Goal: Task Accomplishment & Management: Manage account settings

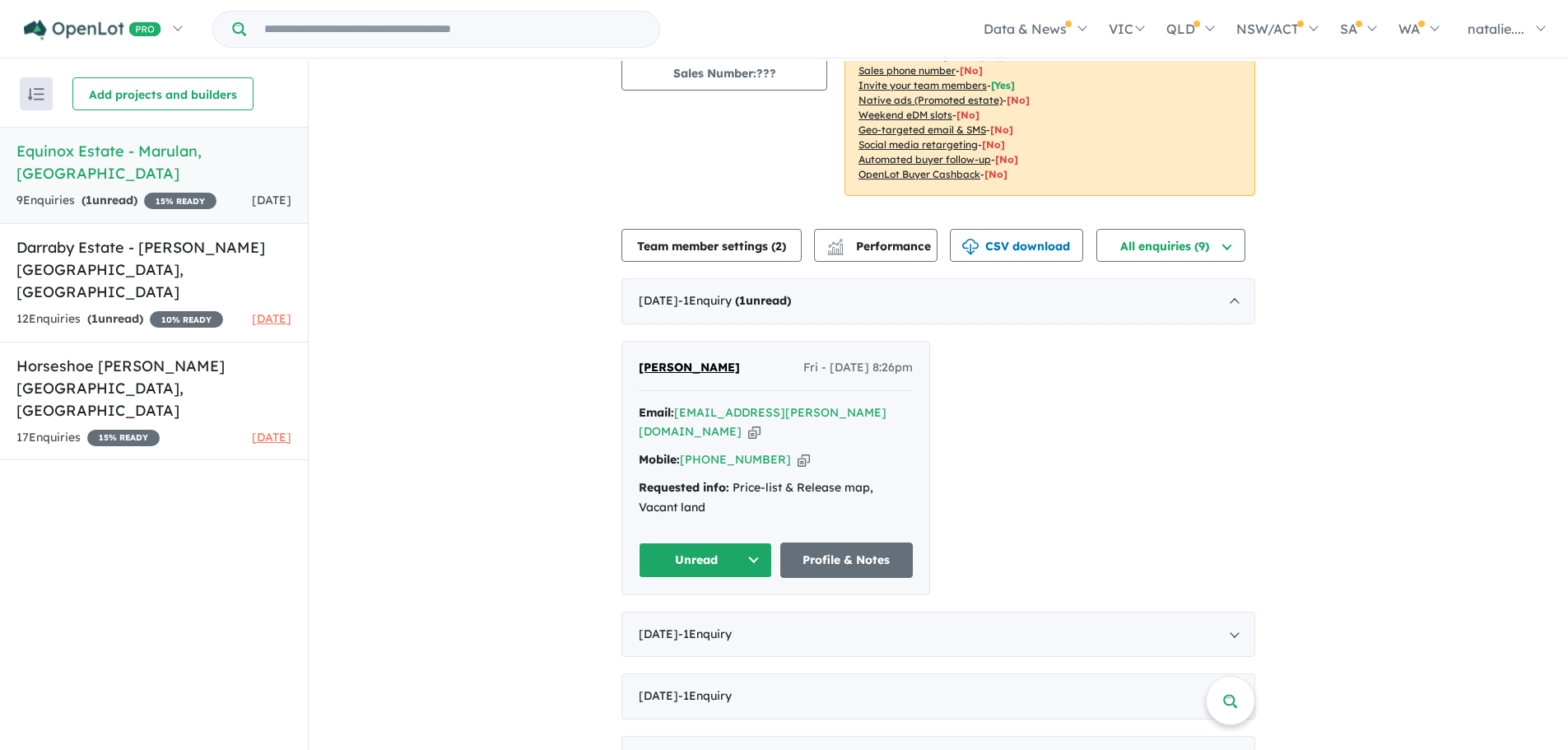
scroll to position [247, 0]
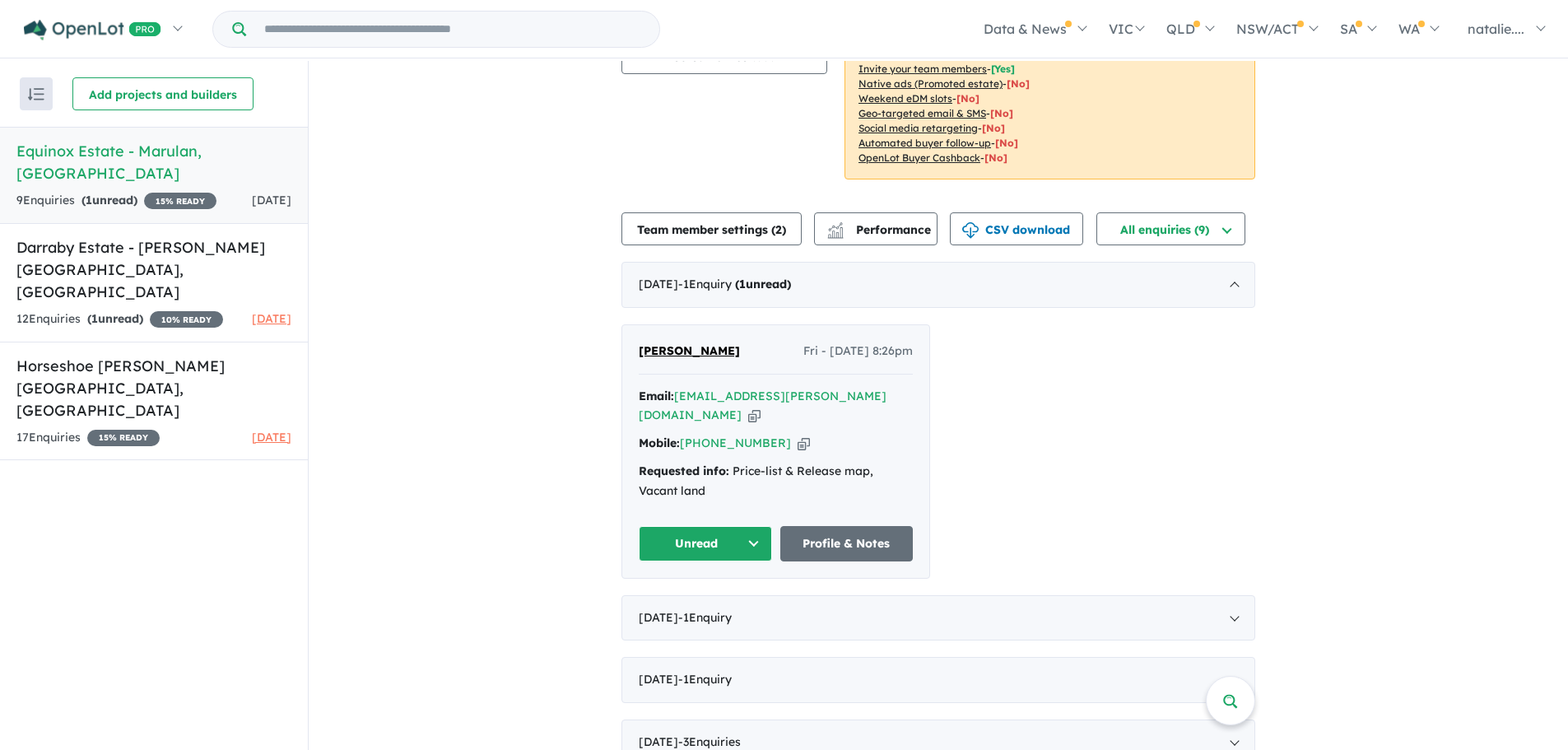
click at [738, 526] on button "Unread" at bounding box center [706, 543] width 133 height 35
click at [691, 602] on button "Assigned" at bounding box center [711, 621] width 143 height 38
click at [851, 529] on link "Profile & Notes" at bounding box center [847, 543] width 133 height 35
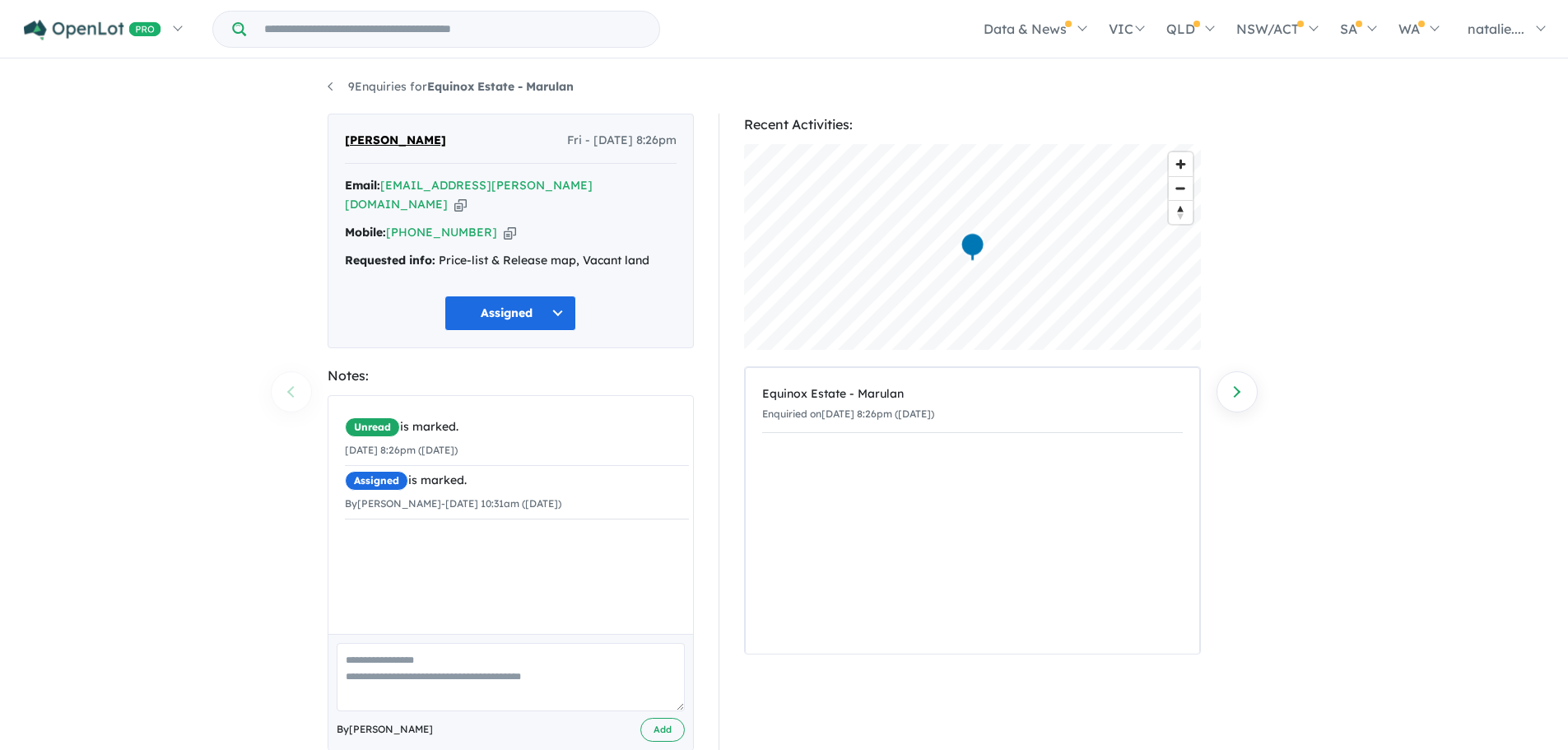
scroll to position [14, 0]
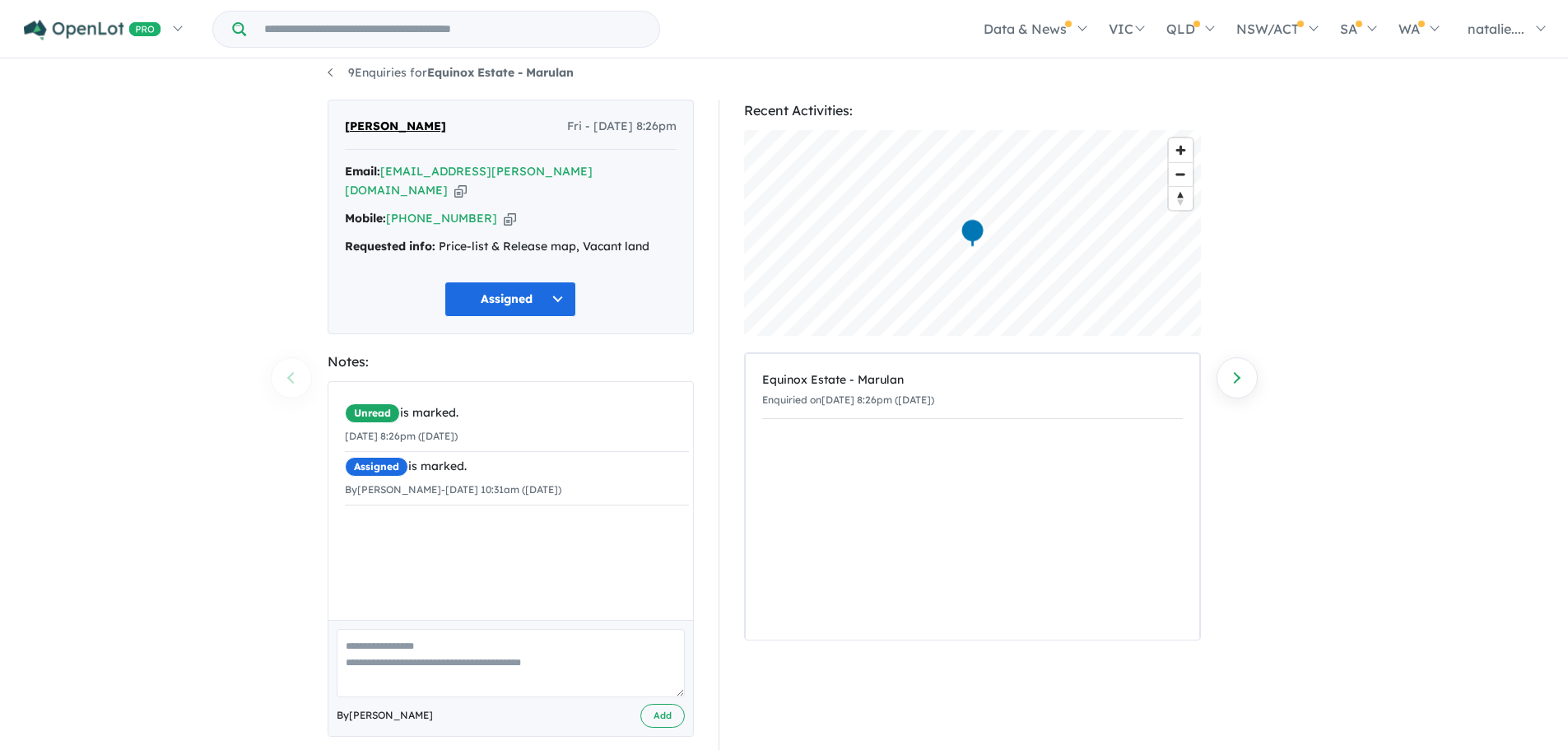
click at [434, 634] on textarea at bounding box center [510, 664] width 348 height 68
type textarea "**********"
drag, startPoint x: 671, startPoint y: 695, endPoint x: 670, endPoint y: 685, distance: 10.0
click at [671, 704] on button "Add" at bounding box center [662, 716] width 44 height 24
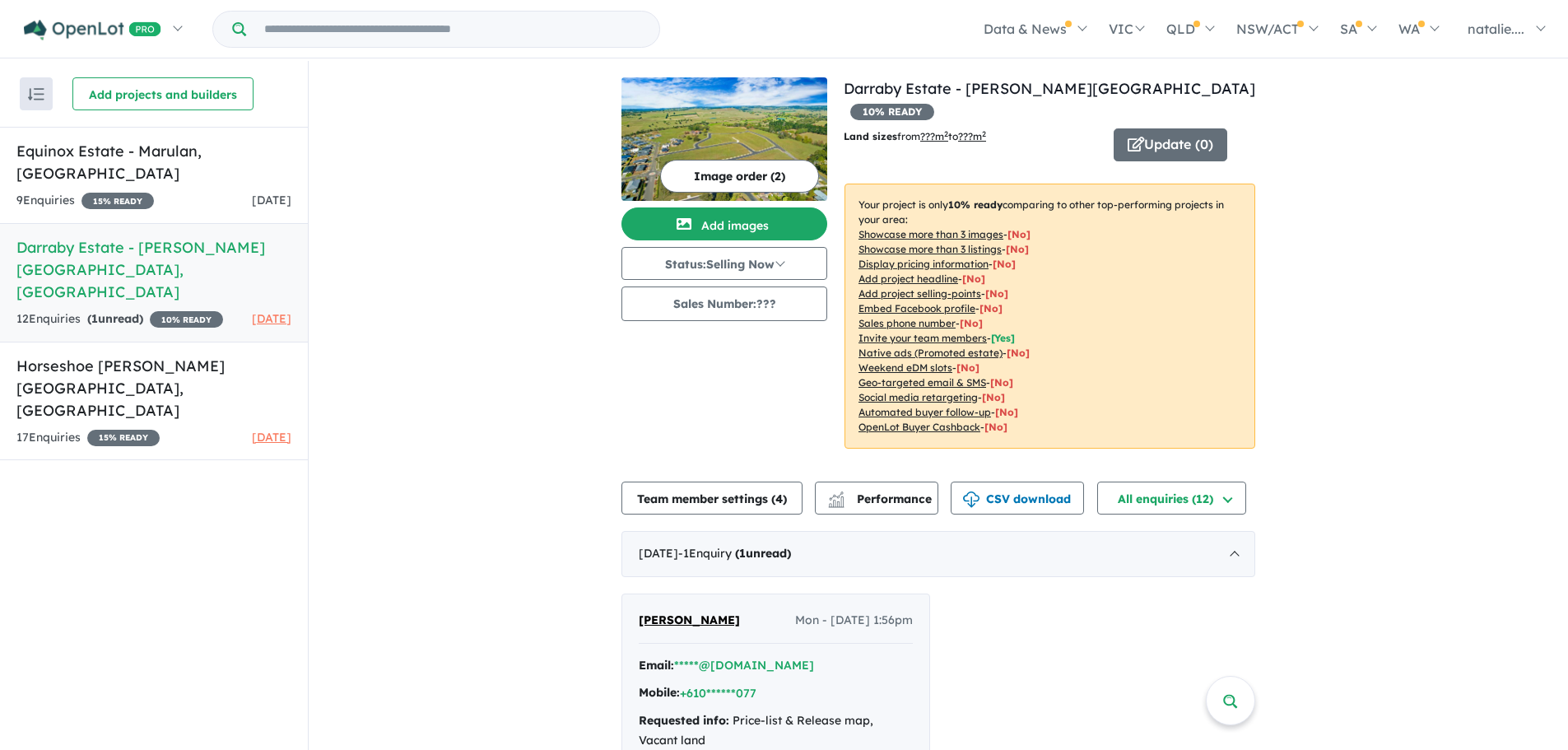
scroll to position [82, 0]
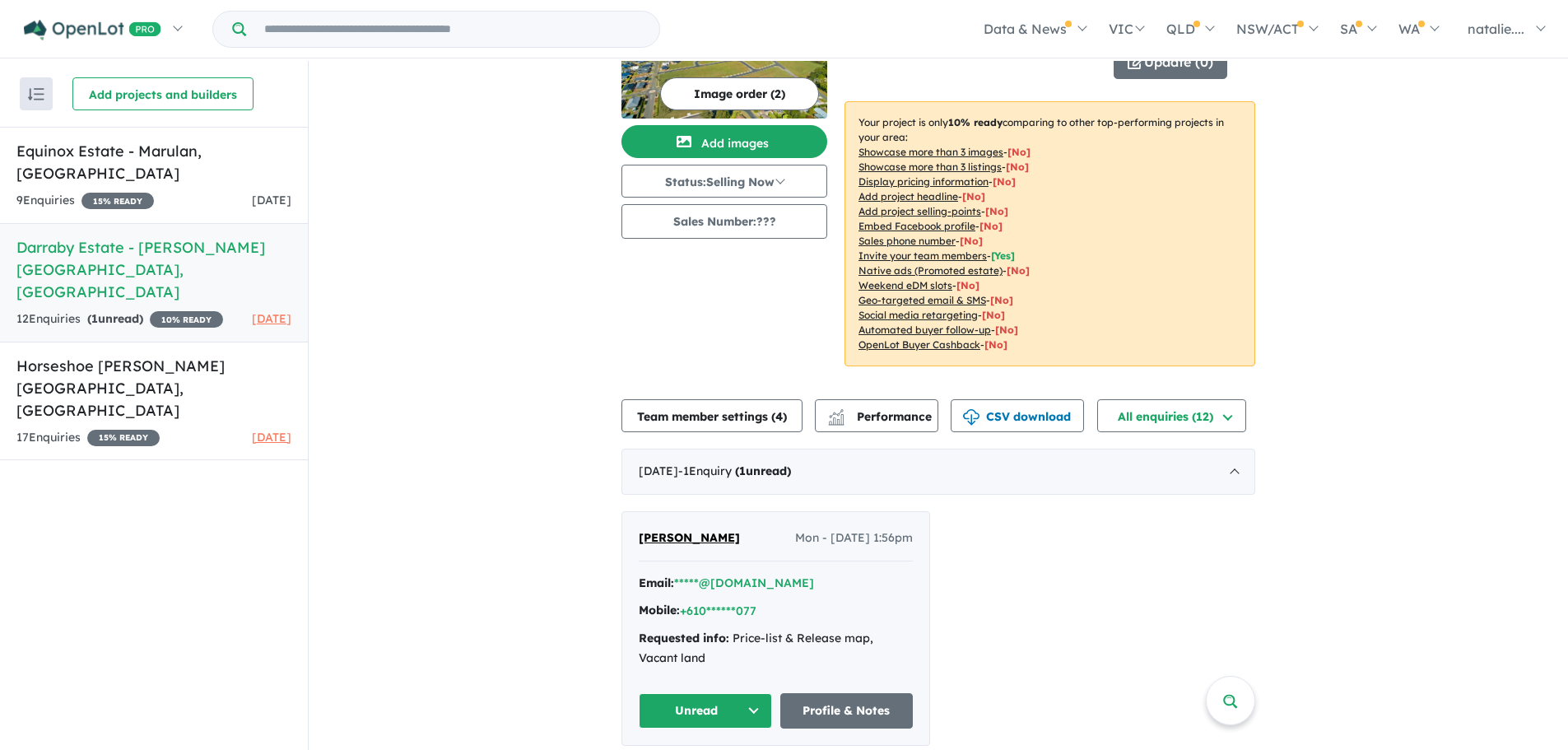
click at [746, 693] on button "Unread" at bounding box center [706, 710] width 133 height 35
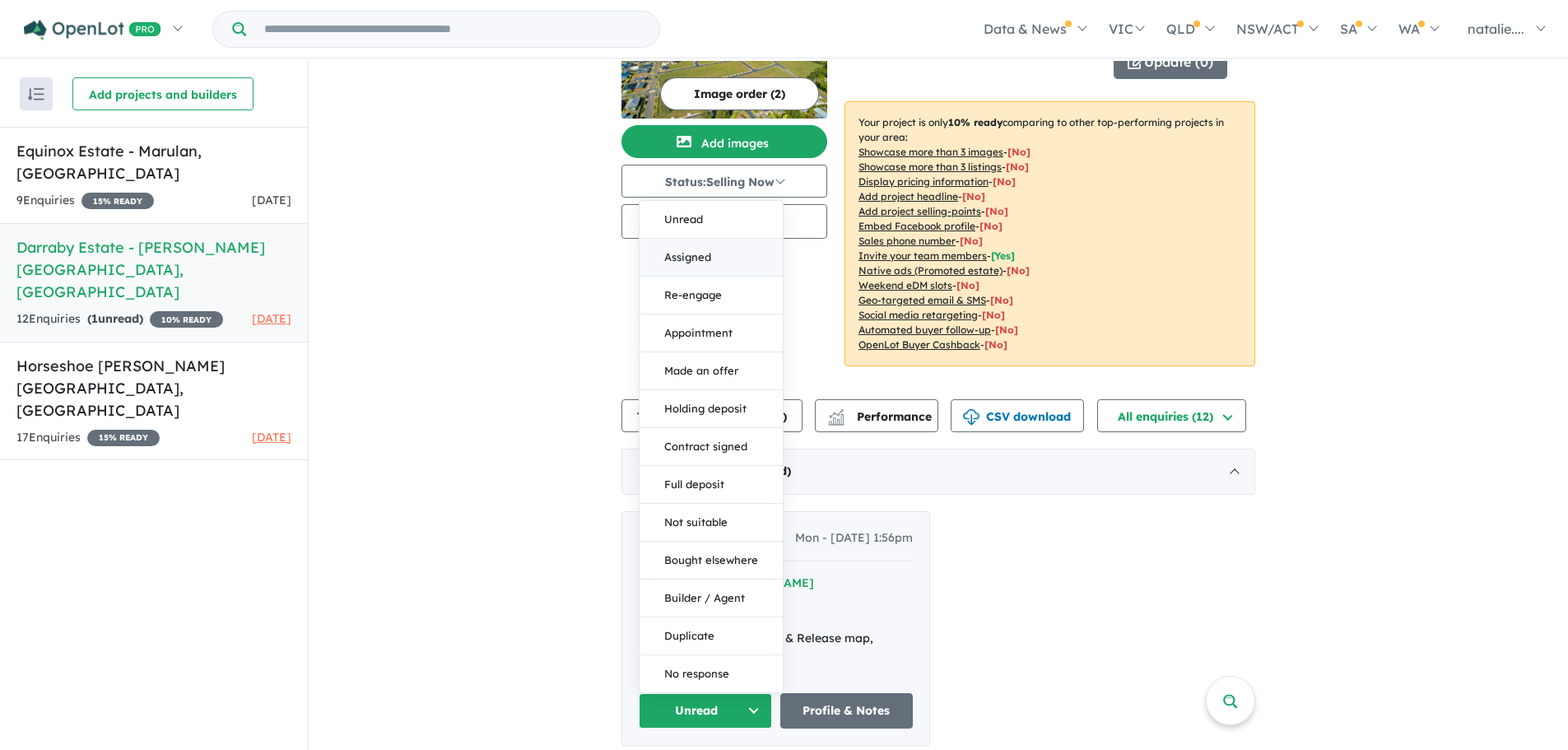
click at [689, 239] on button "Assigned" at bounding box center [711, 258] width 143 height 38
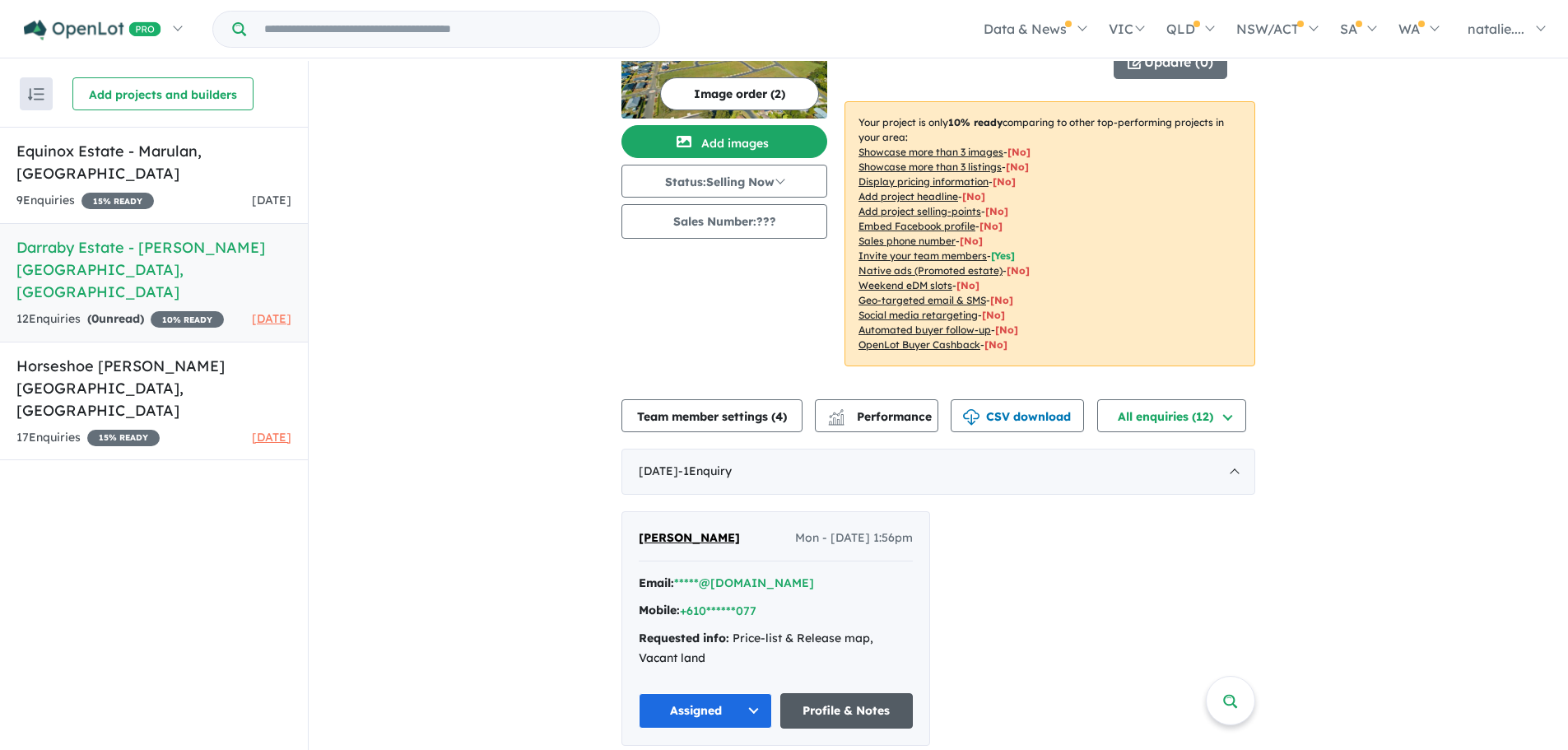
click at [822, 693] on link "Profile & Notes" at bounding box center [847, 710] width 133 height 35
